Goal: Task Accomplishment & Management: Manage account settings

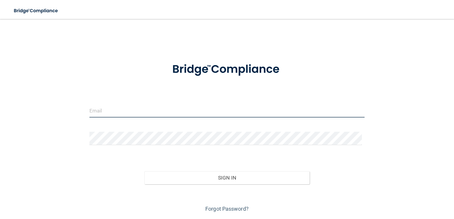
drag, startPoint x: 128, startPoint y: 115, endPoint x: 129, endPoint y: 112, distance: 3.2
click at [129, 112] on input "email" at bounding box center [226, 110] width 275 height 13
type input "[EMAIL_ADDRESS][DOMAIN_NAME]"
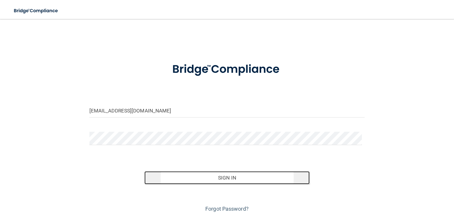
click at [224, 175] on button "Sign In" at bounding box center [226, 177] width 165 height 13
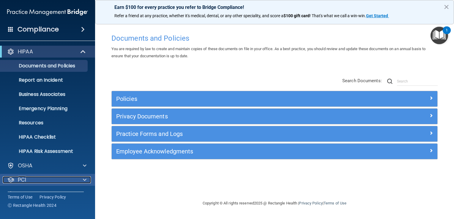
click at [83, 178] on div at bounding box center [83, 179] width 15 height 7
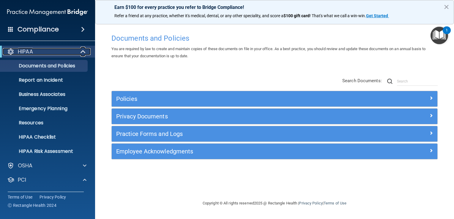
click at [83, 49] on span at bounding box center [83, 51] width 5 height 7
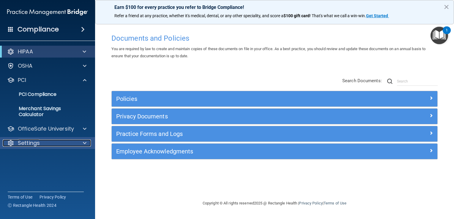
click at [85, 140] on span at bounding box center [85, 143] width 4 height 7
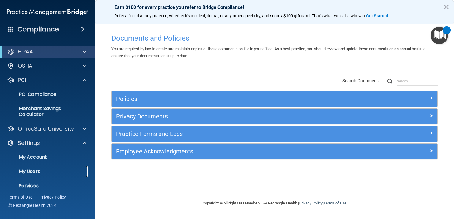
click at [28, 172] on p "My Users" at bounding box center [44, 172] width 81 height 6
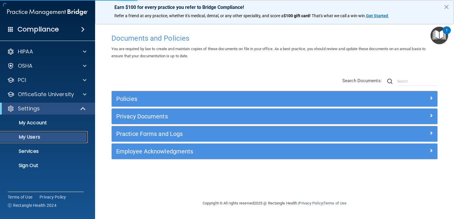
select select "20"
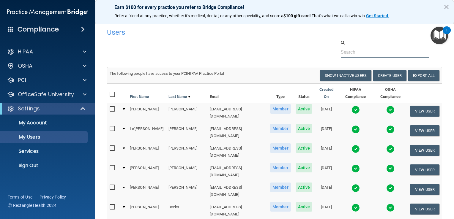
click at [358, 54] on input "text" at bounding box center [384, 52] width 88 height 11
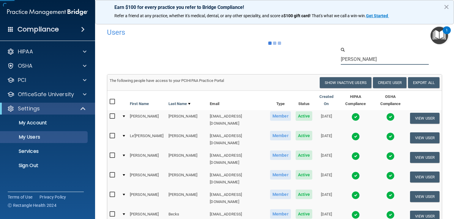
type input "wyatt"
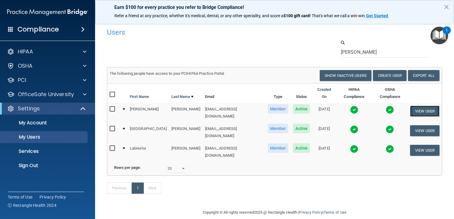
click at [419, 109] on button "View User" at bounding box center [424, 111] width 29 height 11
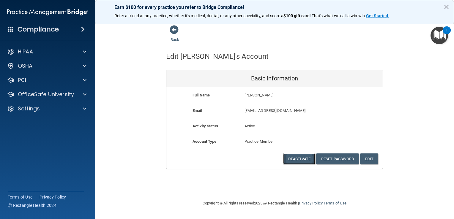
click at [300, 156] on button "Deactivate" at bounding box center [299, 158] width 32 height 11
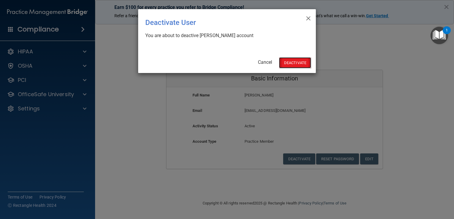
click at [291, 61] on button "Deactivate" at bounding box center [295, 62] width 32 height 11
